Goal: Information Seeking & Learning: Learn about a topic

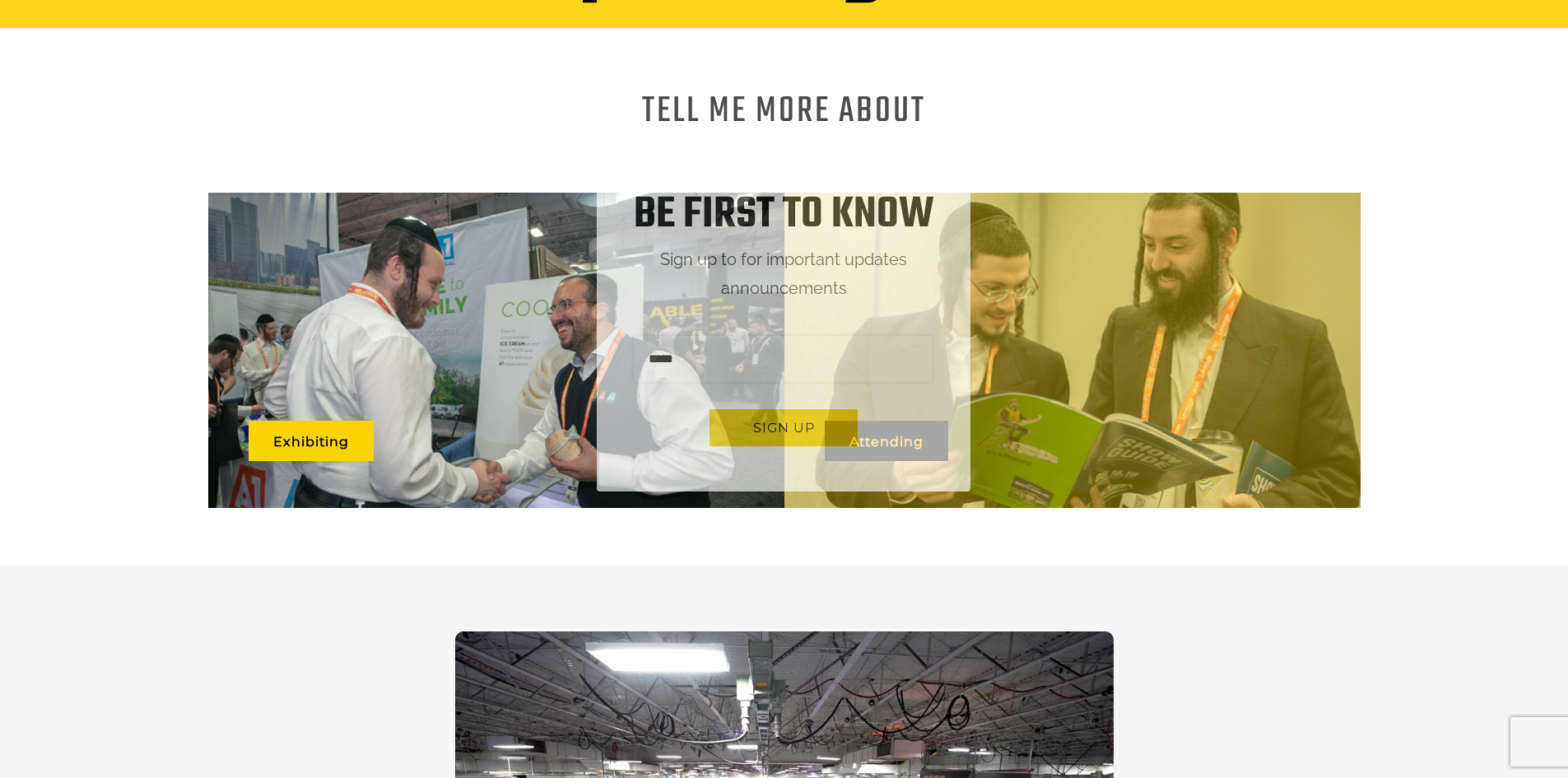
scroll to position [988, 0]
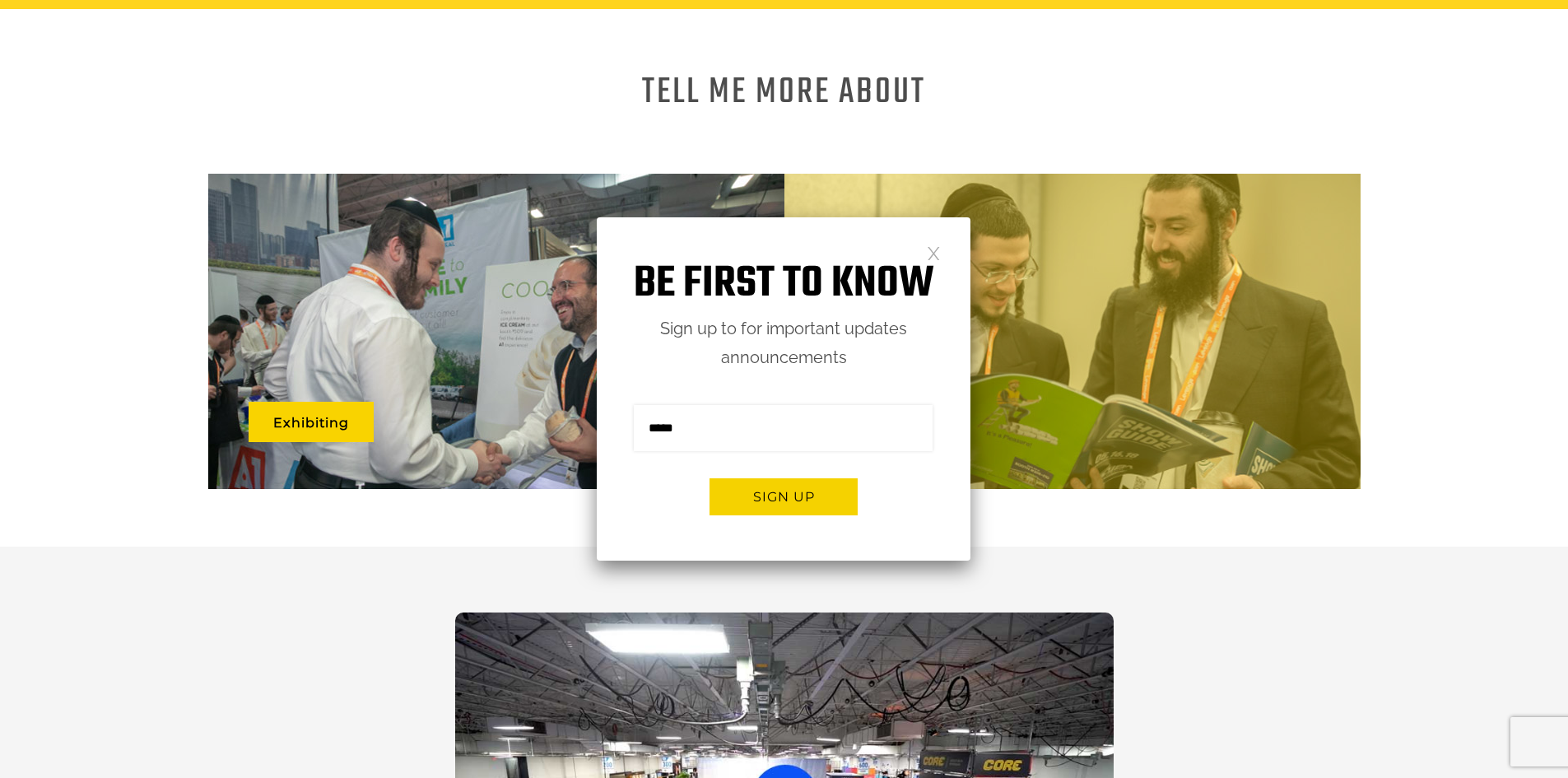
click at [937, 255] on link at bounding box center [933, 252] width 14 height 14
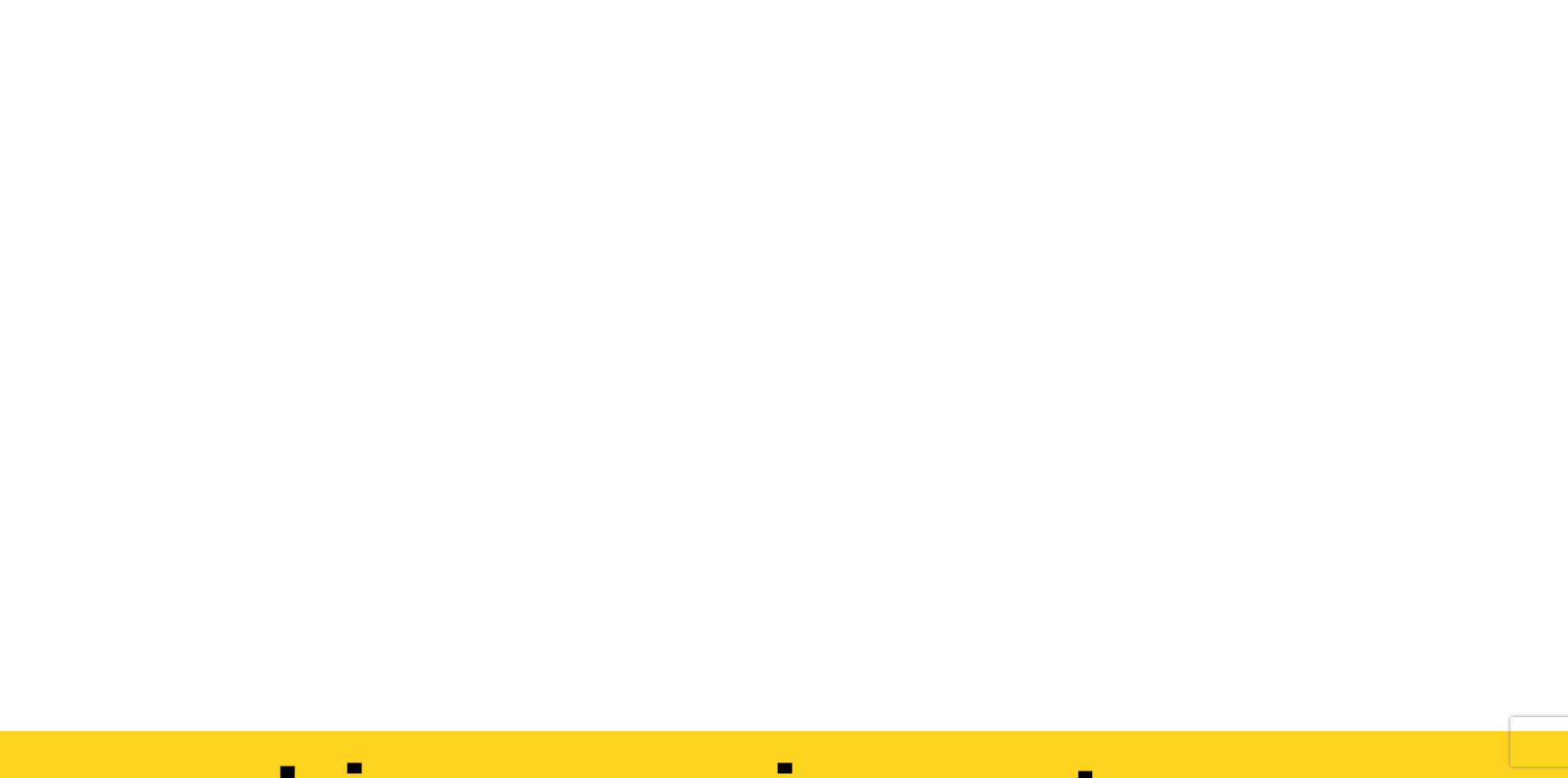
scroll to position [0, 0]
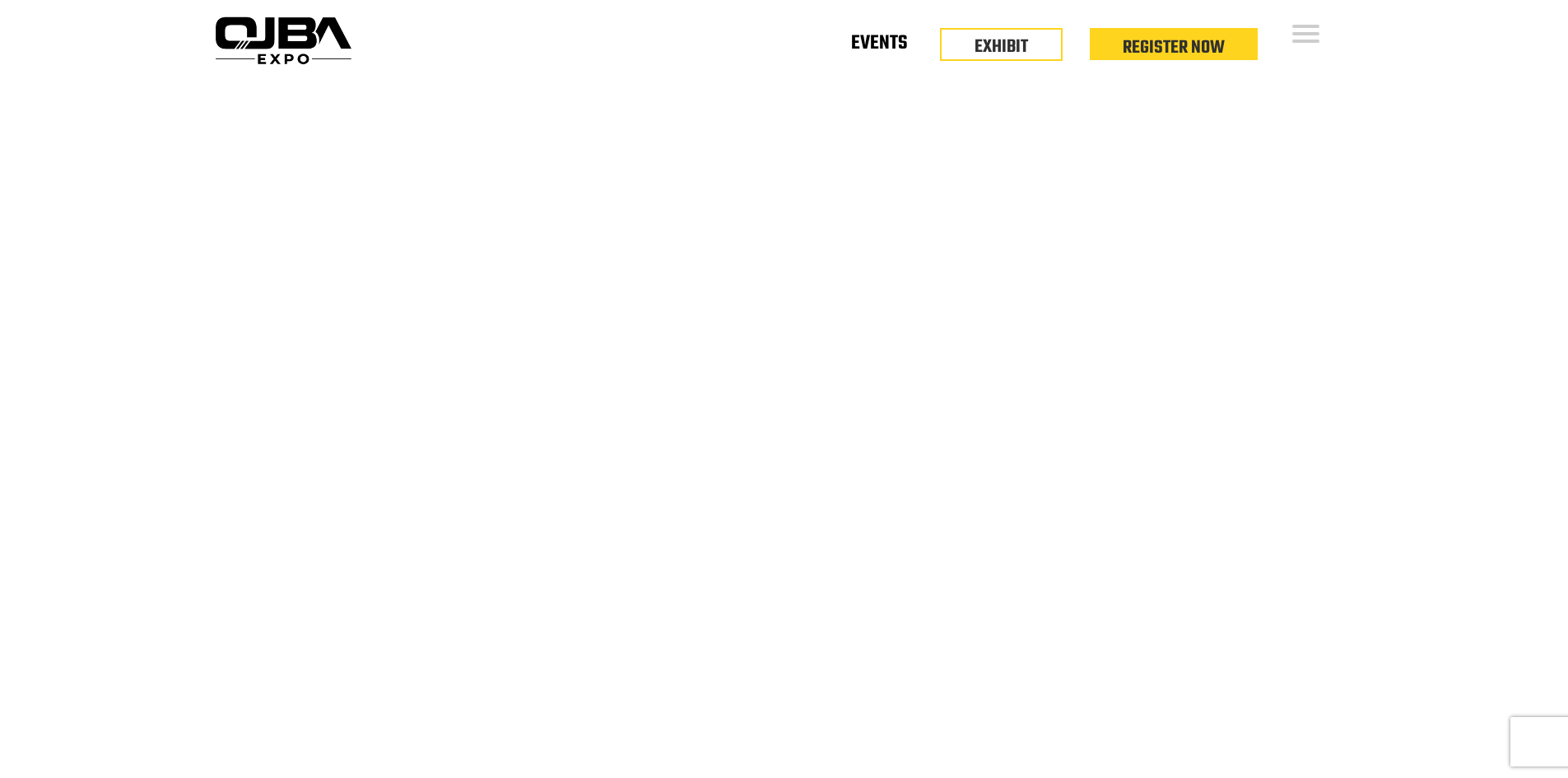
click at [887, 46] on link "Events" at bounding box center [879, 46] width 56 height 6
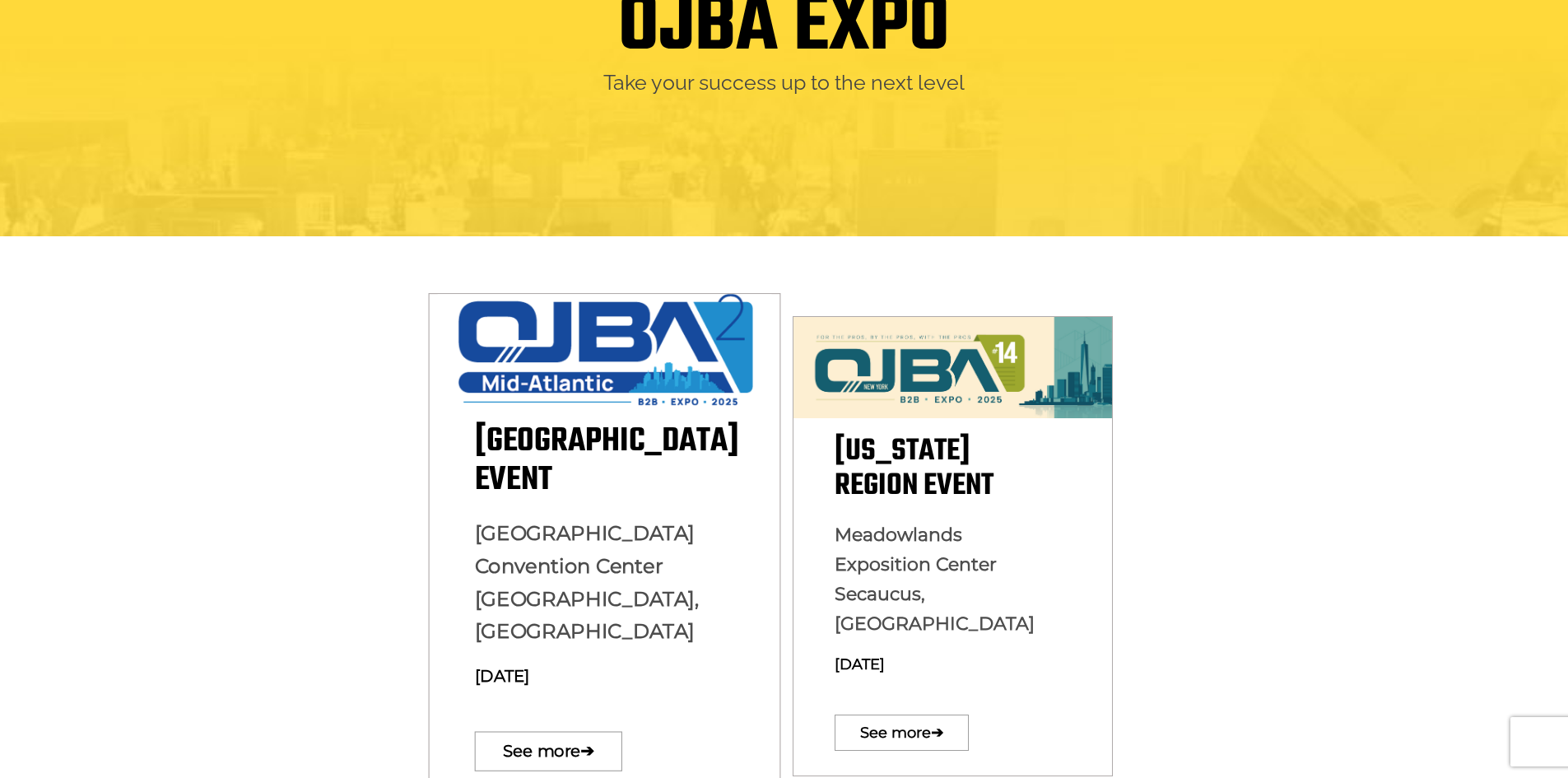
scroll to position [247, 0]
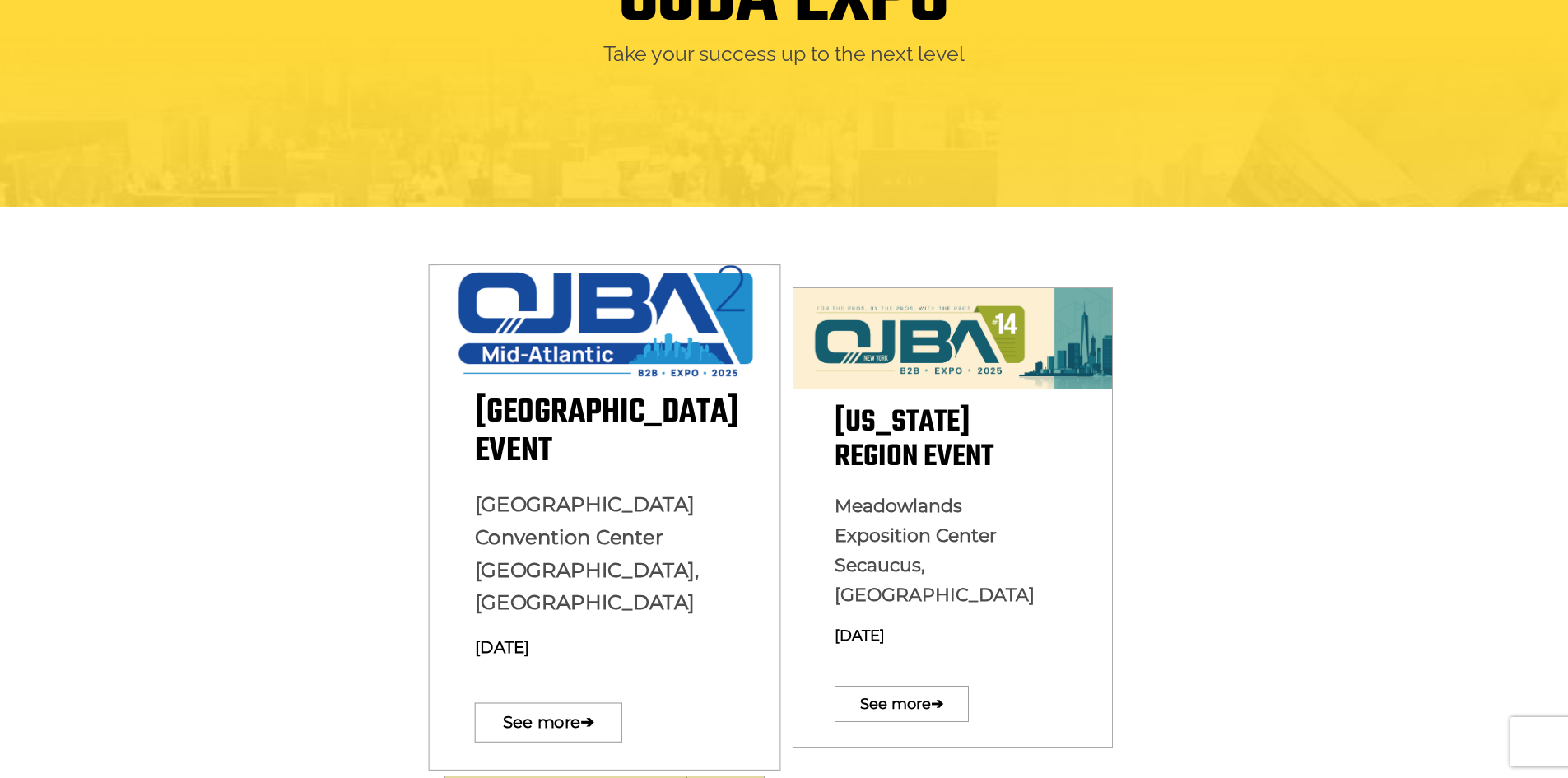
click at [569, 436] on span "[GEOGRAPHIC_DATA] Event" at bounding box center [606, 431] width 264 height 90
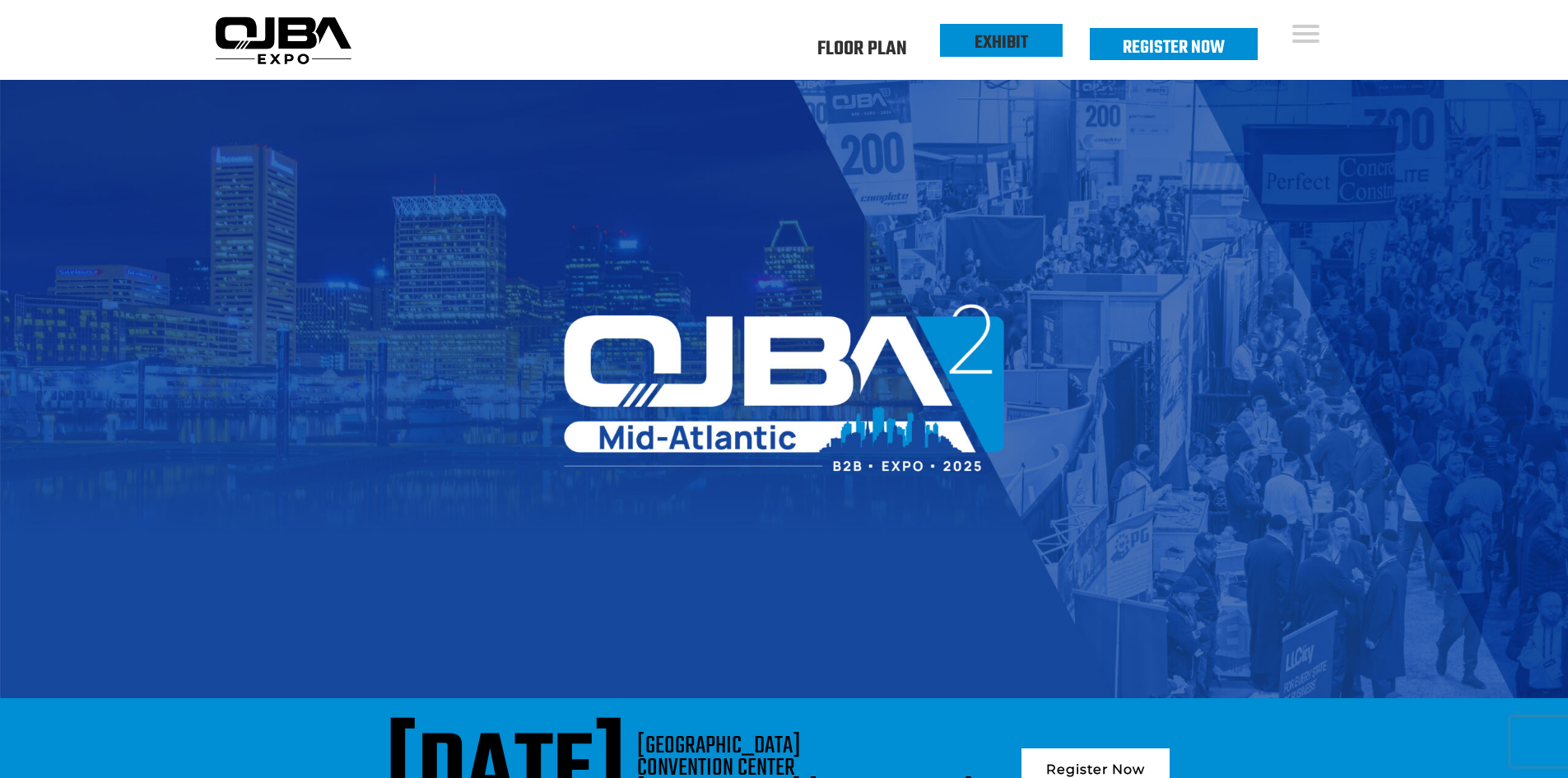
click at [988, 38] on link "EXHIBIT" at bounding box center [1001, 43] width 54 height 28
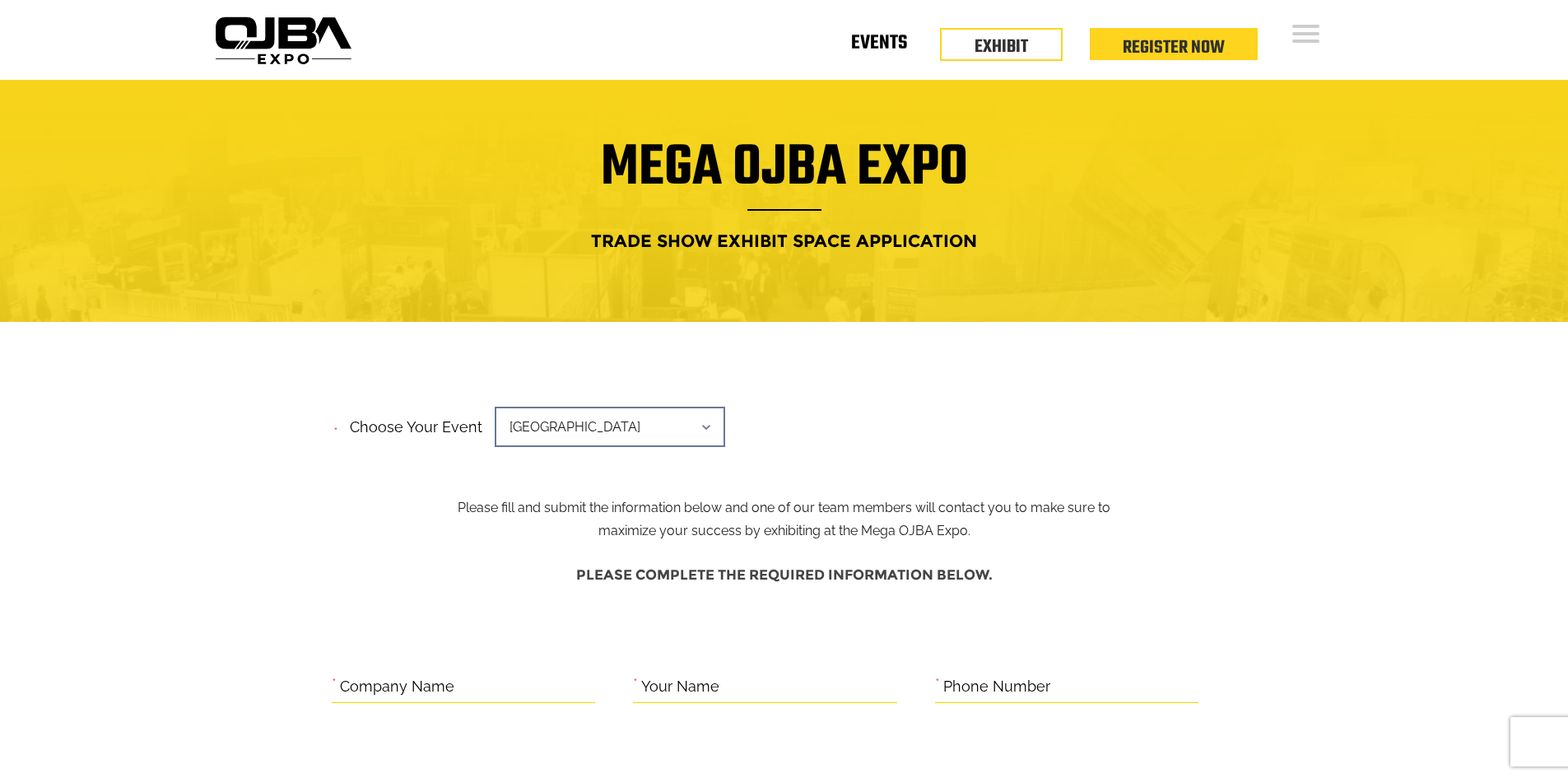
click at [892, 44] on link "Events" at bounding box center [879, 46] width 56 height 6
